Goal: Task Accomplishment & Management: Complete application form

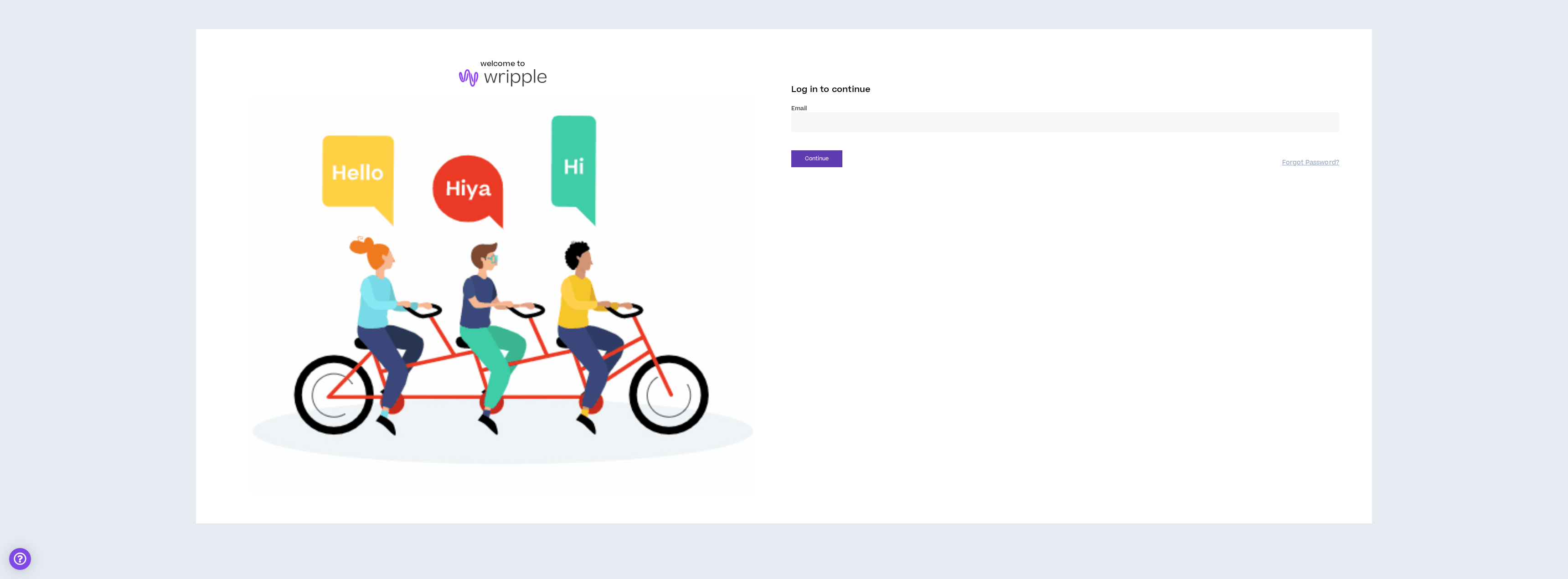
type input "**********"
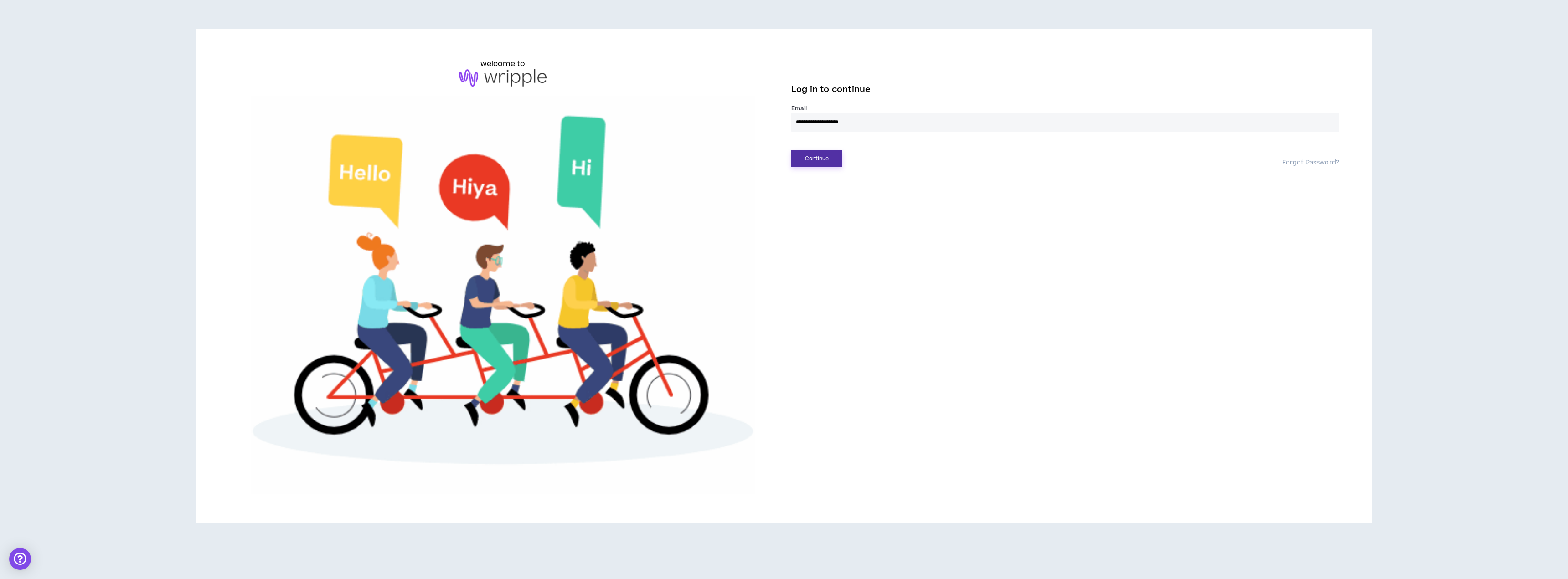
click at [831, 161] on button "Continue" at bounding box center [817, 159] width 51 height 17
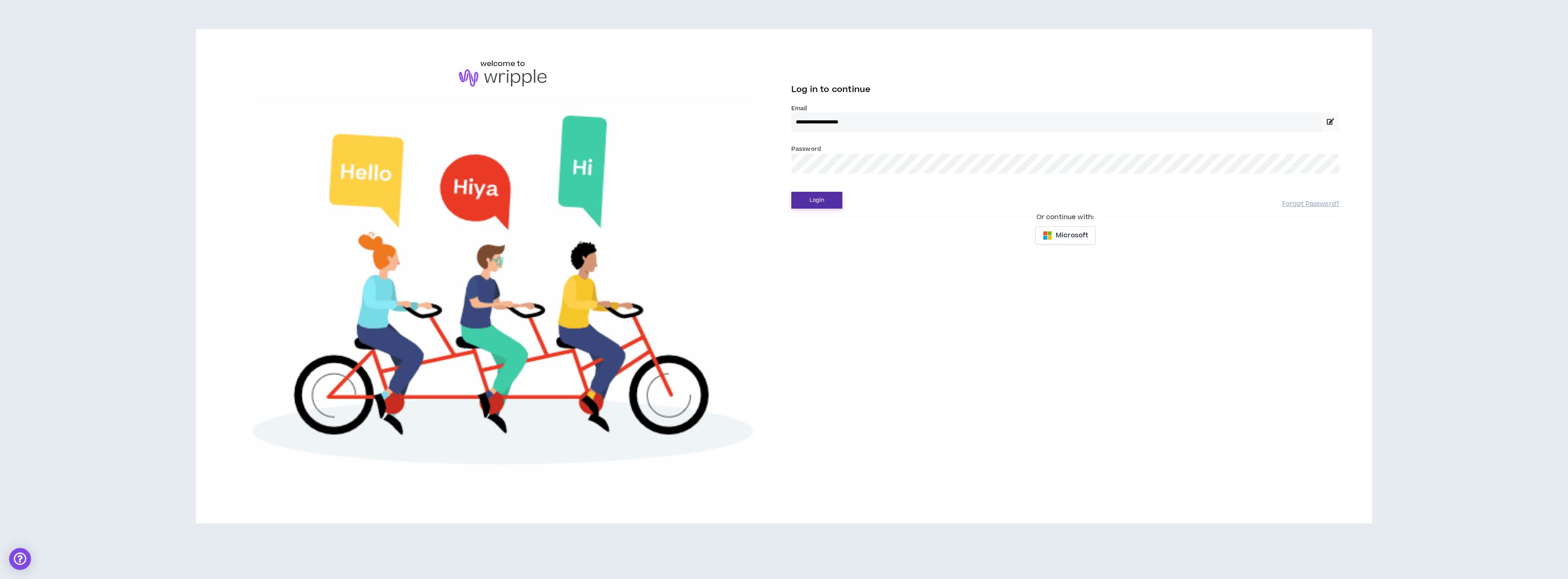
click at [826, 206] on button "Login" at bounding box center [817, 200] width 51 height 17
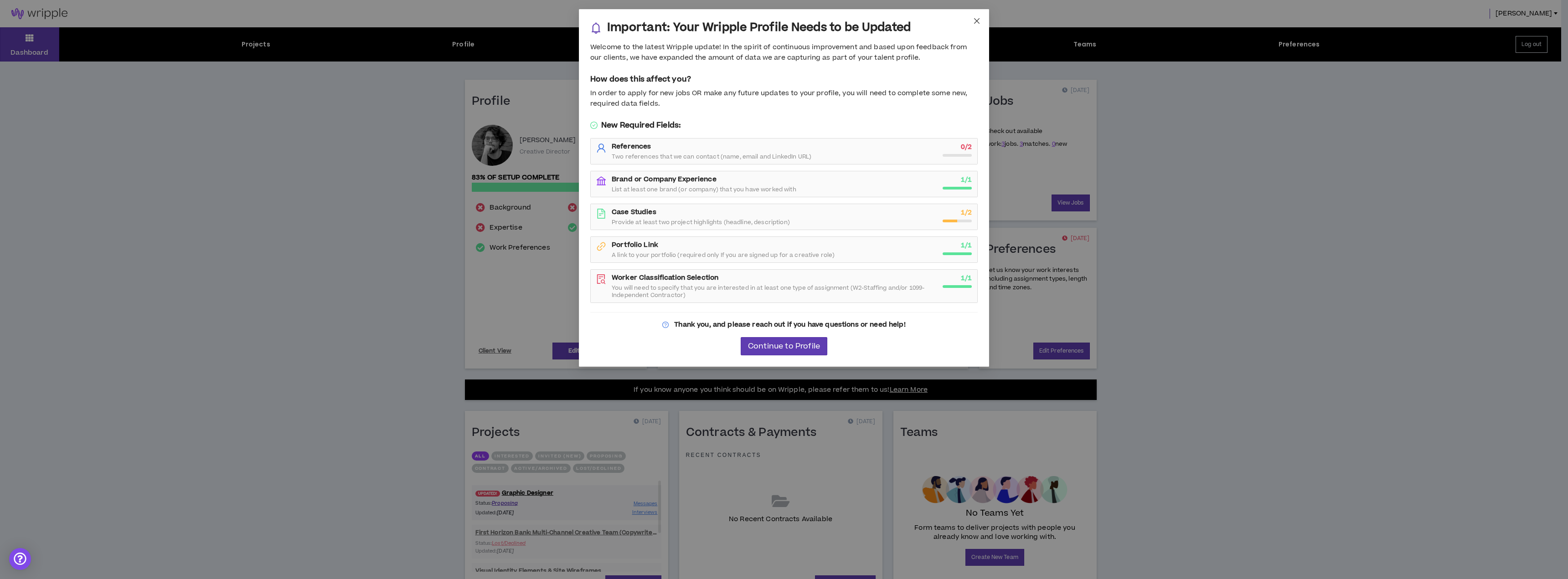
click at [978, 19] on icon "close" at bounding box center [977, 21] width 7 height 7
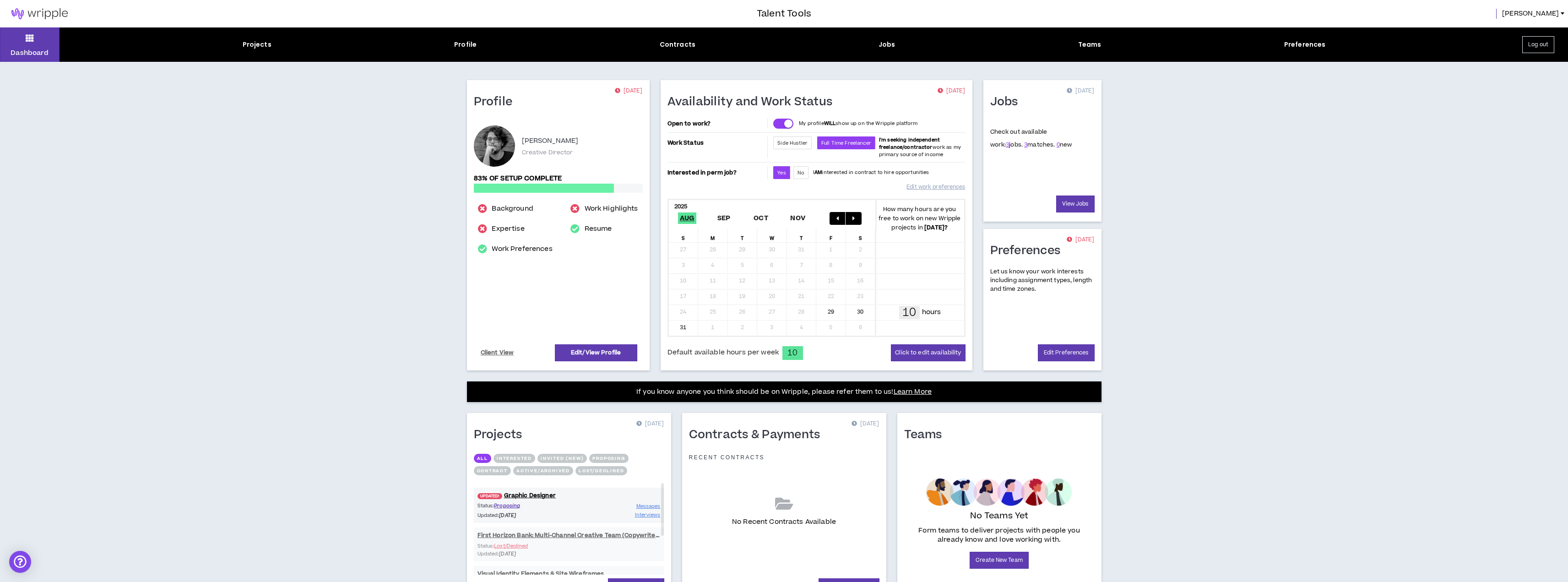
click at [1312, 289] on div "Dashboard Projects Profile Contracts Jobs Teams Preferences Log out Profile [DA…" at bounding box center [784, 330] width 1568 height 606
click at [685, 46] on div "Contracts" at bounding box center [677, 45] width 35 height 10
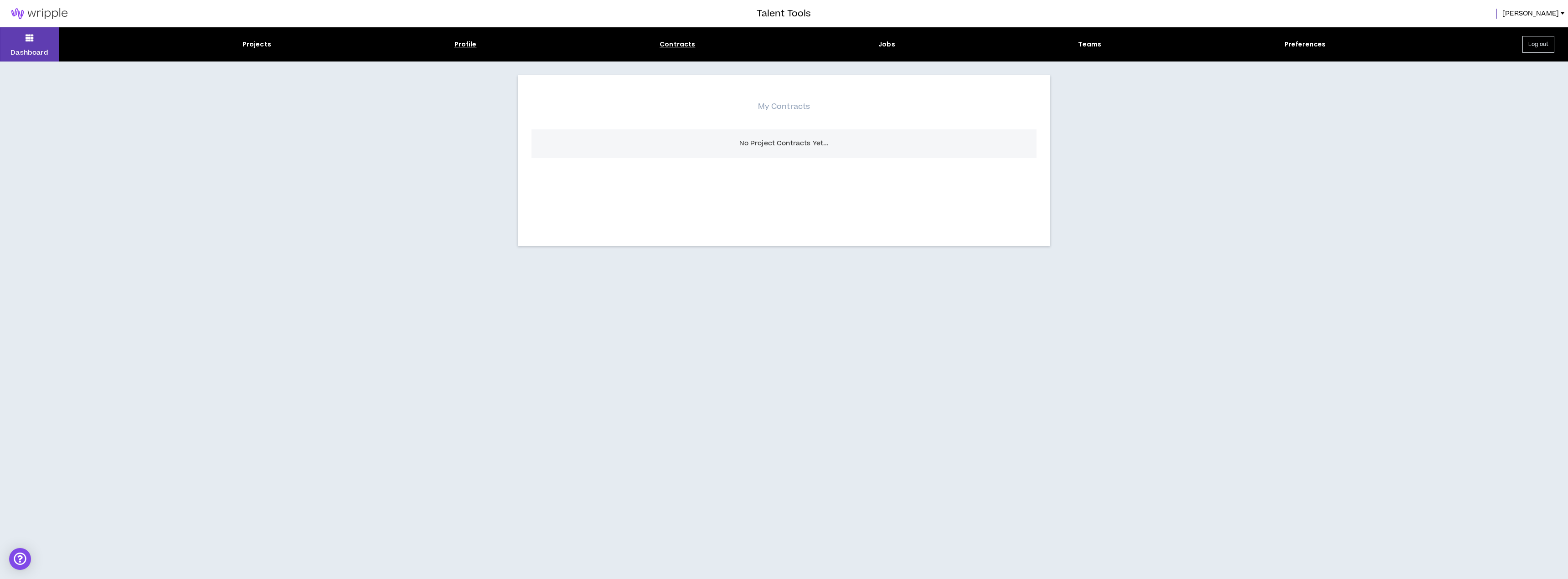
click at [471, 46] on div "Profile" at bounding box center [466, 44] width 23 height 10
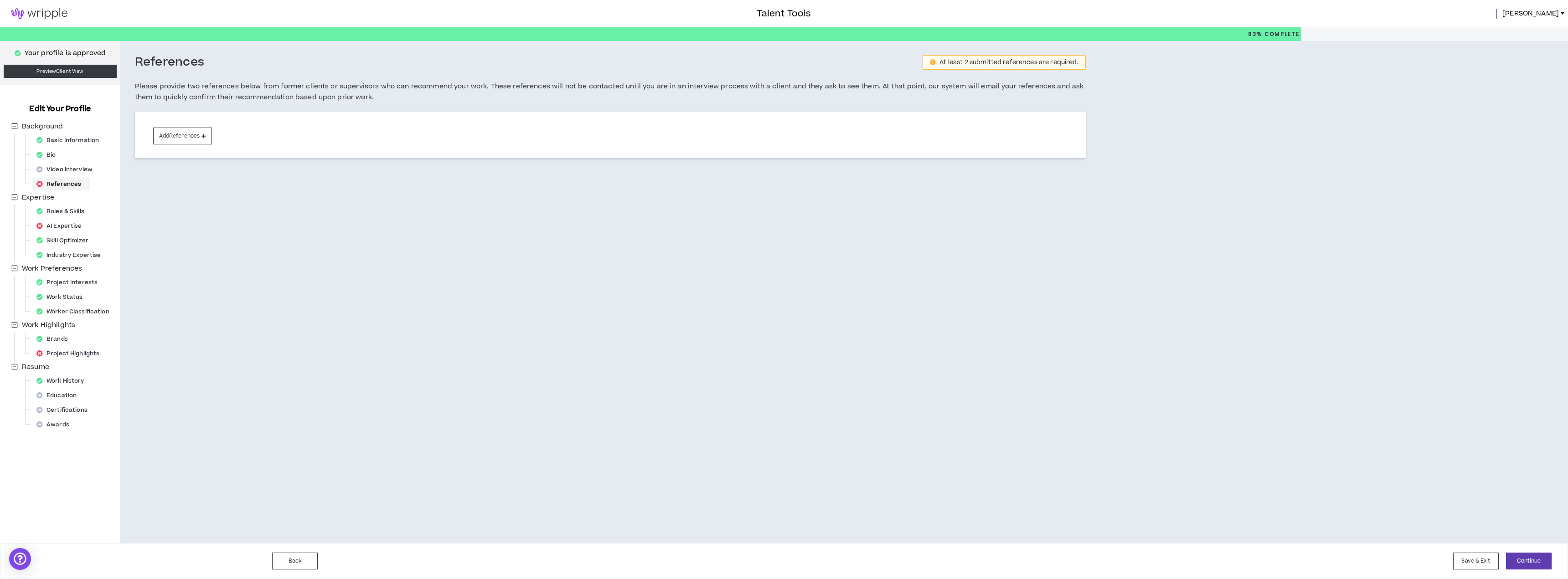
click at [25, 10] on img at bounding box center [40, 13] width 79 height 11
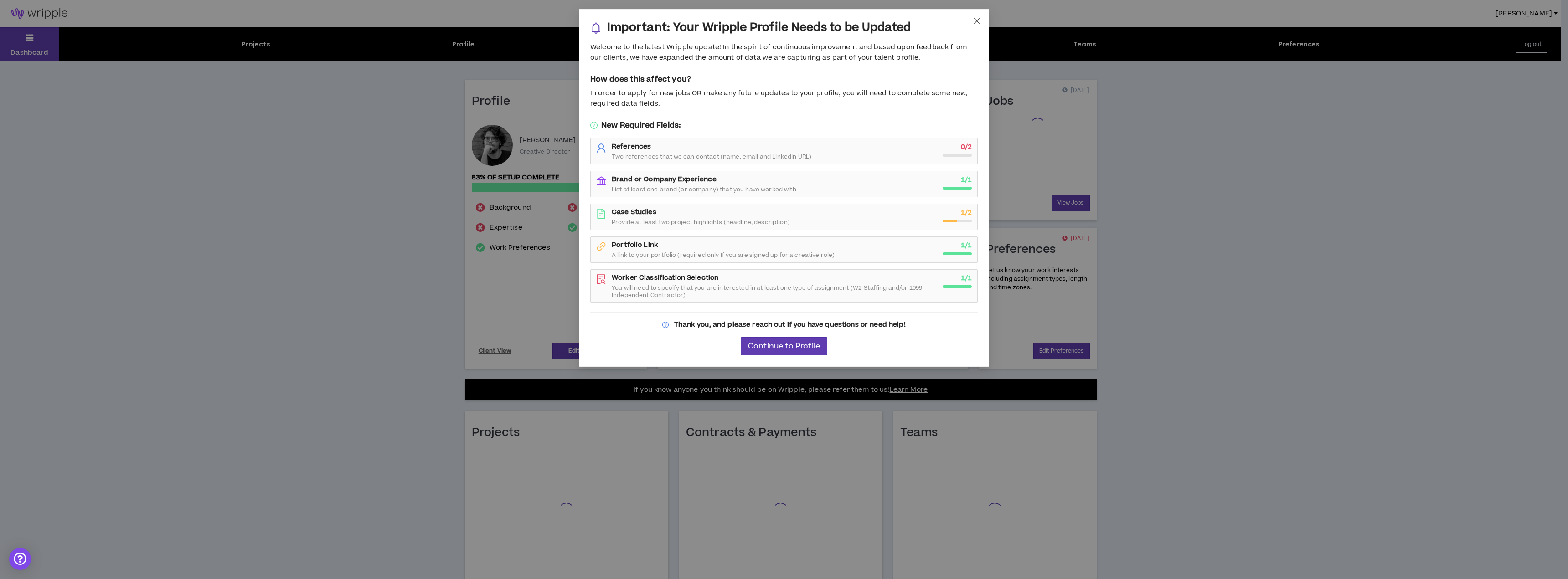
click at [977, 26] on span "Close" at bounding box center [977, 21] width 24 height 24
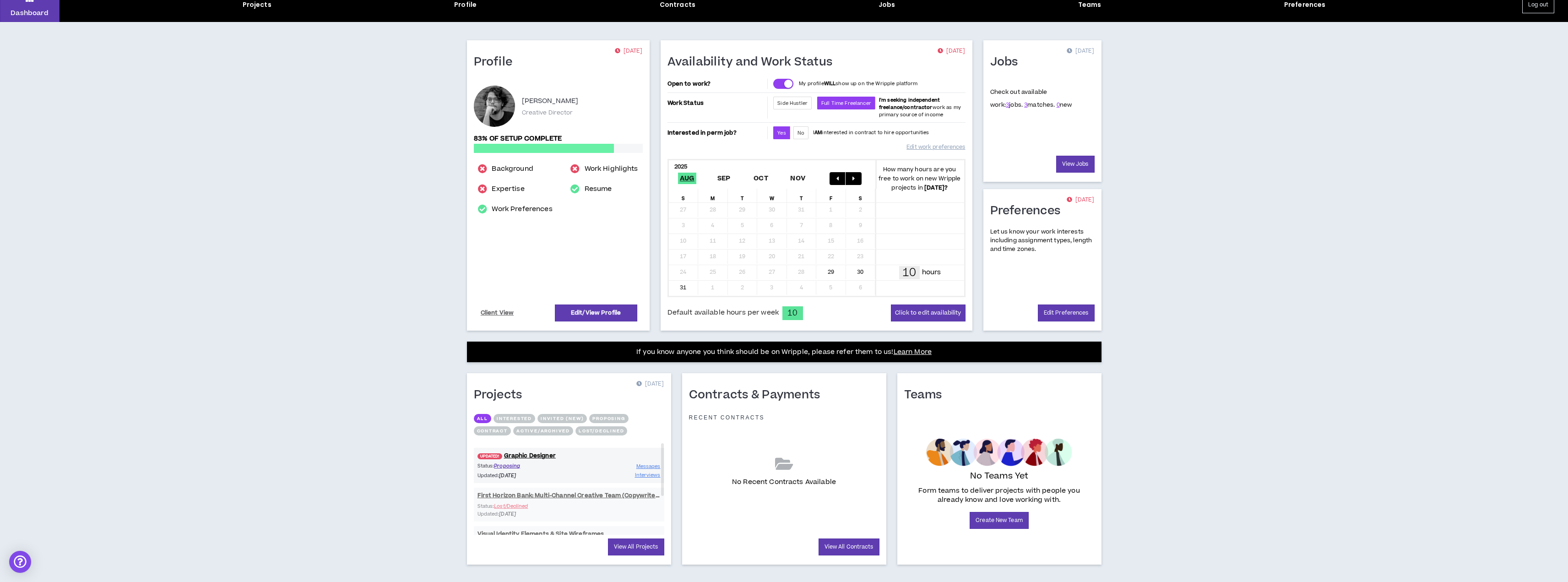
scroll to position [52, 0]
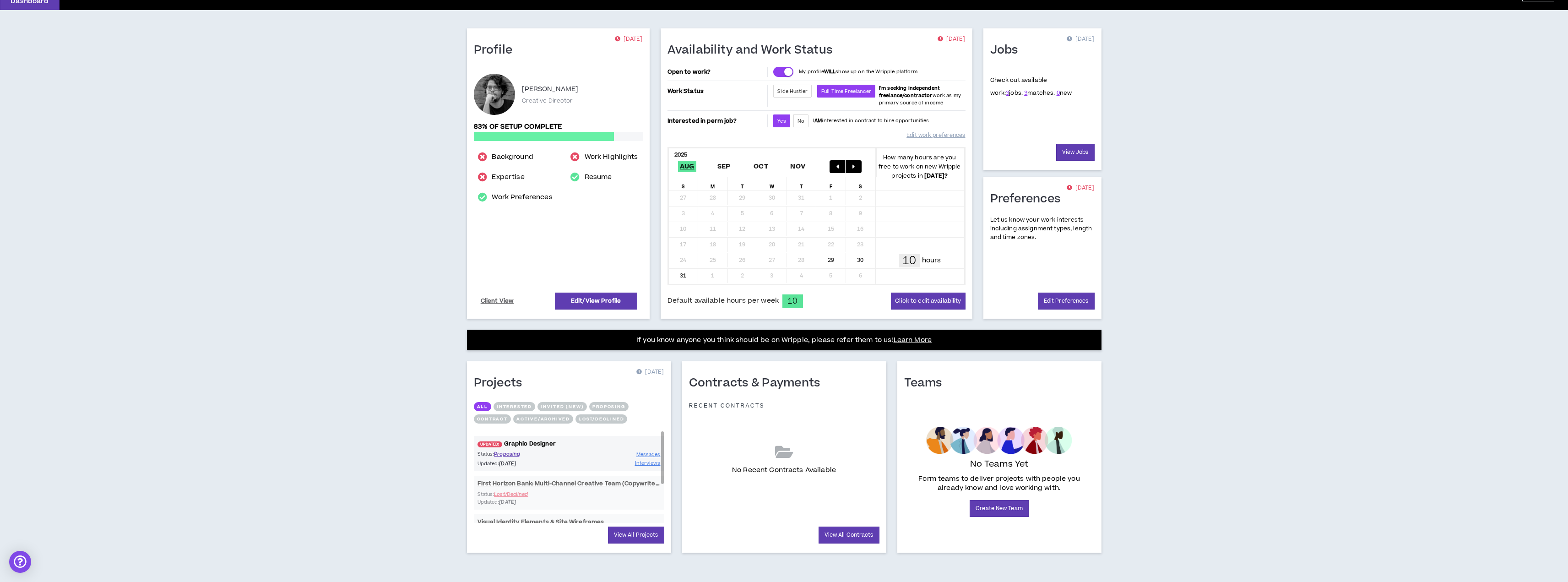
click at [544, 442] on link "UPDATED! Graphic Designer" at bounding box center [569, 444] width 191 height 9
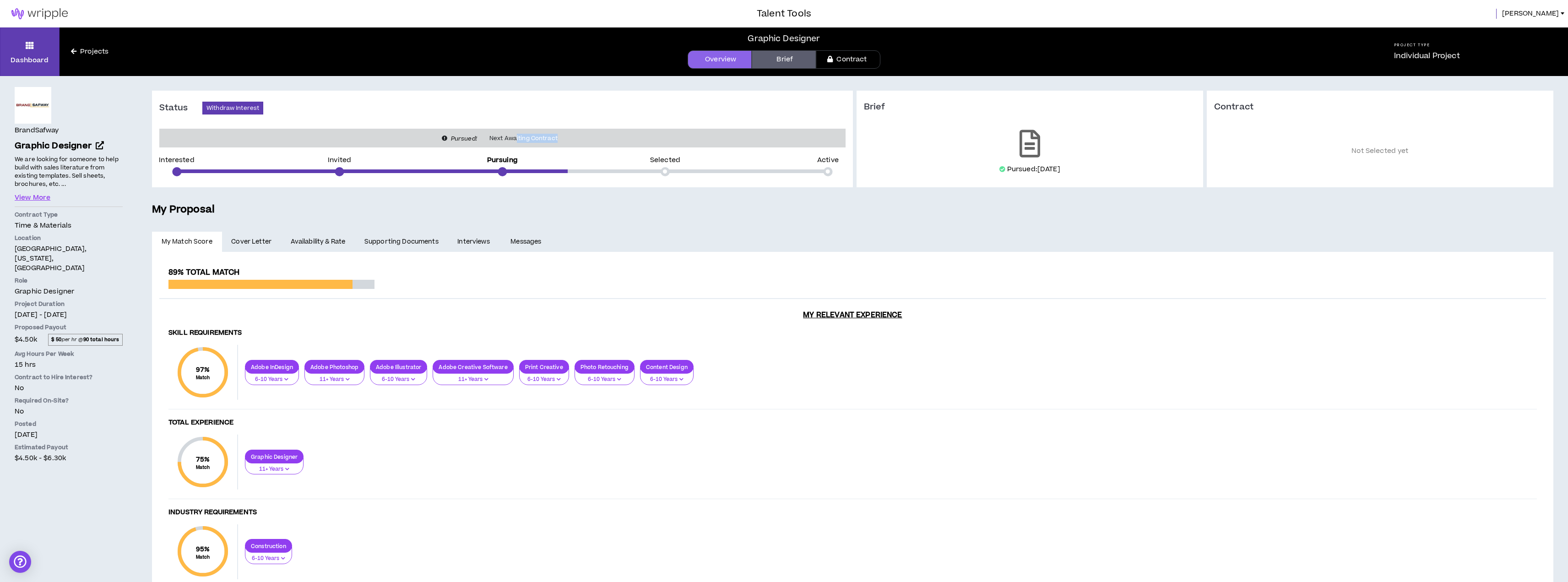
drag, startPoint x: 516, startPoint y: 136, endPoint x: 566, endPoint y: 142, distance: 50.4
click at [566, 142] on div "Pursued! Next Awaiting Contract" at bounding box center [502, 138] width 686 height 19
click at [855, 210] on h5 "My Proposal" at bounding box center [853, 209] width 1401 height 15
click at [785, 59] on link "Brief" at bounding box center [784, 59] width 64 height 18
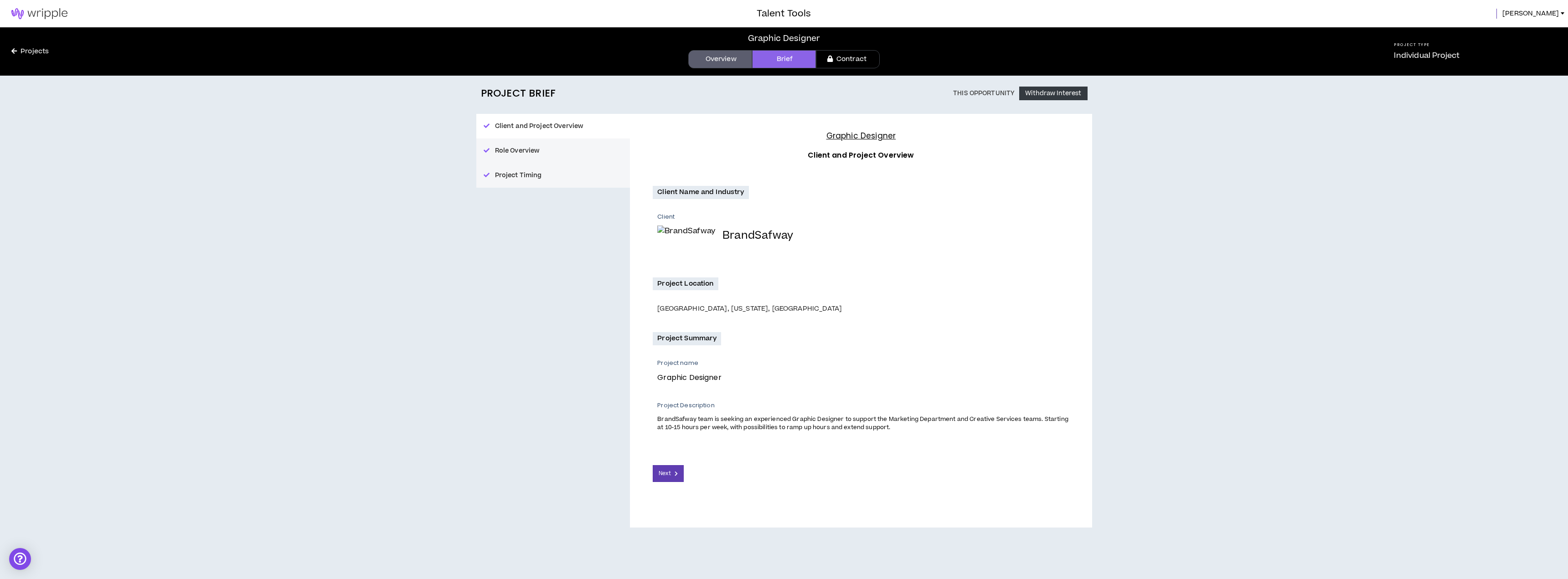
click at [723, 57] on link "Overview" at bounding box center [720, 59] width 64 height 18
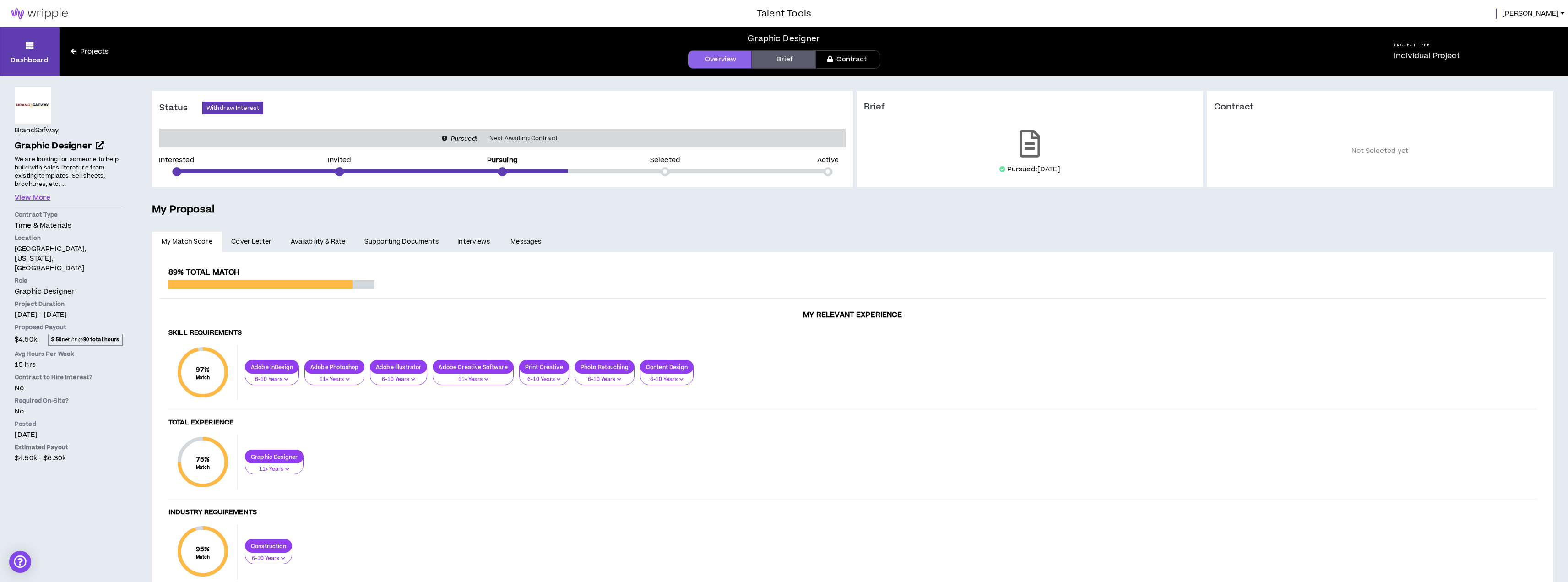
click at [315, 239] on link "Availability & Rate" at bounding box center [318, 241] width 74 height 20
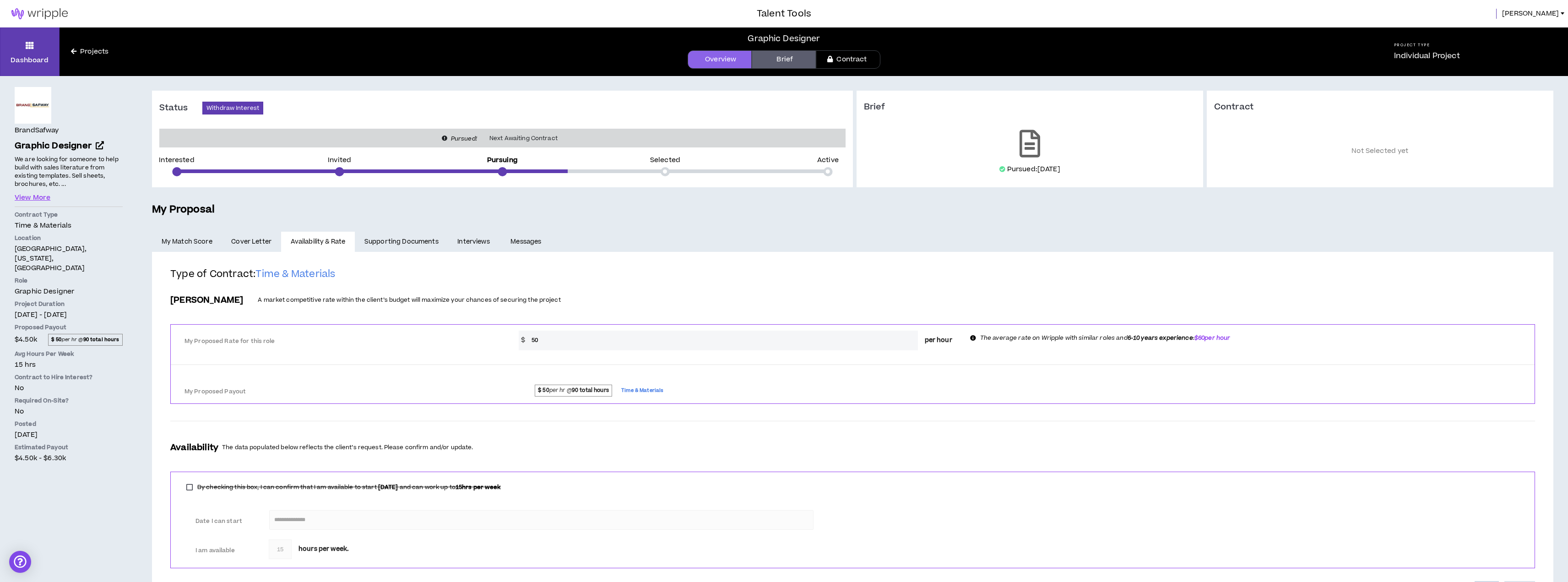
click at [691, 266] on div "**********" at bounding box center [853, 433] width 1386 height 345
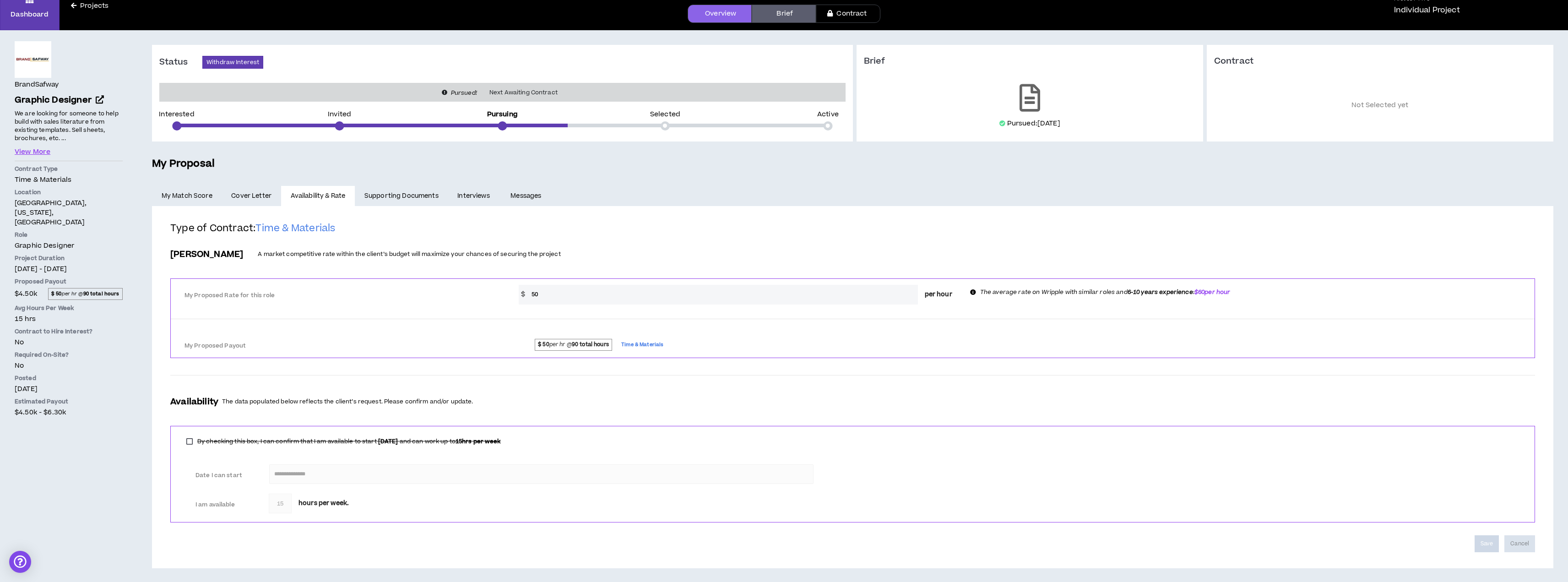
click at [729, 240] on h2 "Type of Contract: Time & Materials" at bounding box center [853, 232] width 1364 height 20
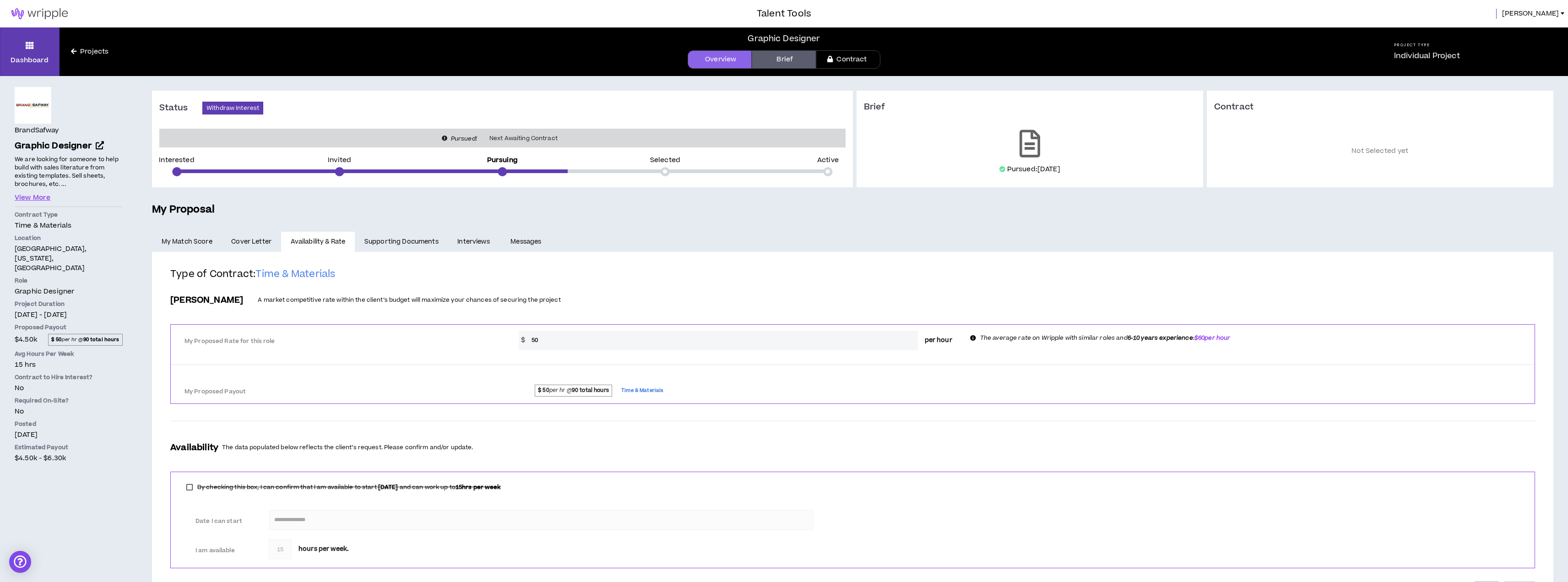
click at [622, 289] on div "Bill Rate A market competitive rate within the client’s budget will maximize yo…" at bounding box center [853, 302] width 1364 height 29
drag, startPoint x: 565, startPoint y: 391, endPoint x: 584, endPoint y: 391, distance: 19.0
click at [584, 391] on span "$ 50 per hr @ 90 total hours" at bounding box center [573, 390] width 78 height 12
click at [584, 391] on strong "90 total hours" at bounding box center [590, 390] width 37 height 8
click at [1048, 261] on div "**********" at bounding box center [853, 433] width 1386 height 345
